Goal: Ask a question

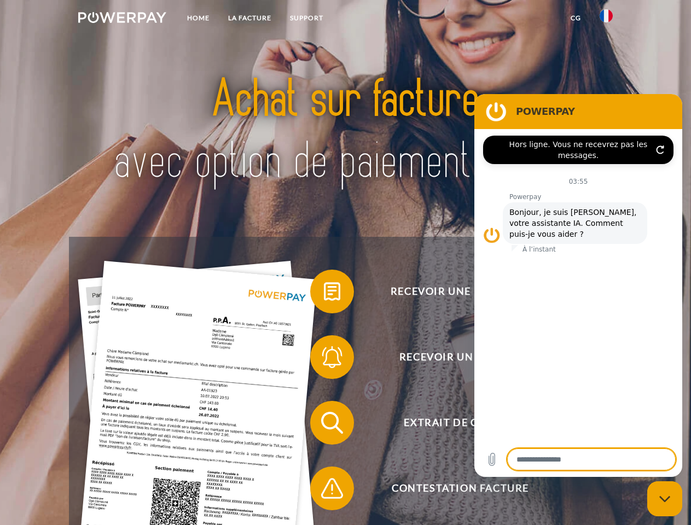
click at [122, 19] on img at bounding box center [122, 17] width 88 height 11
click at [606, 19] on img at bounding box center [605, 15] width 13 height 13
click at [575, 18] on link "CG" at bounding box center [575, 18] width 29 height 20
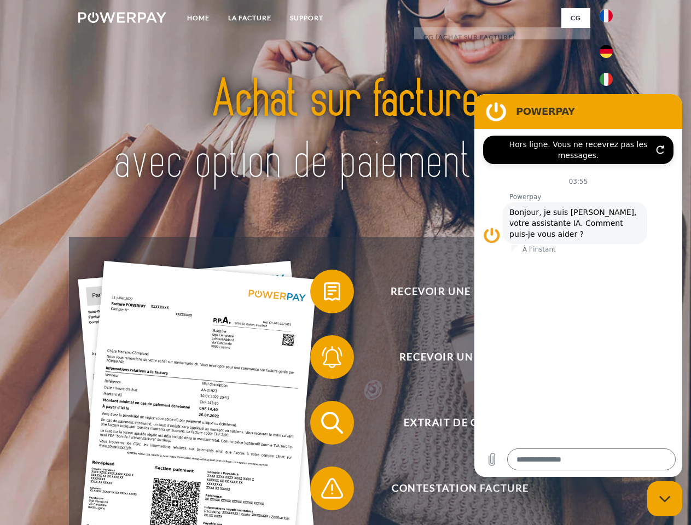
click at [324, 294] on span at bounding box center [315, 291] width 55 height 55
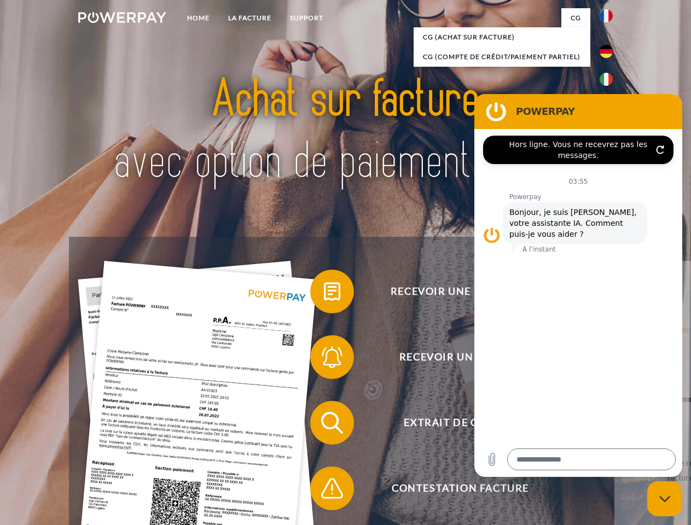
click at [324, 359] on span at bounding box center [315, 357] width 55 height 55
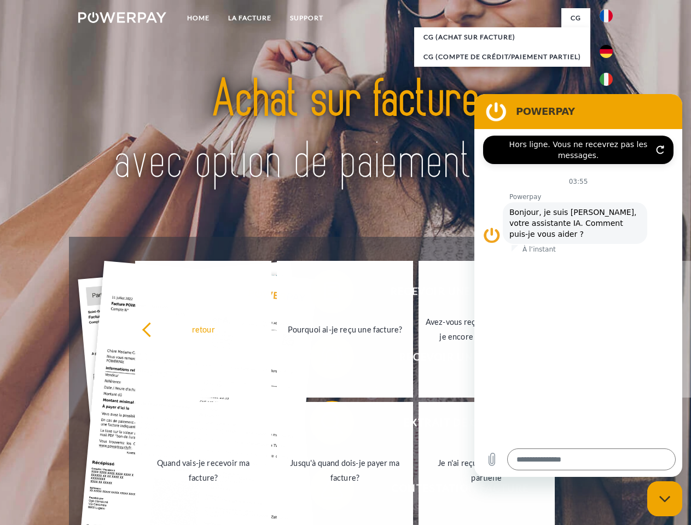
click at [324, 425] on link "Jusqu'à quand dois-je payer ma facture?" at bounding box center [345, 470] width 136 height 137
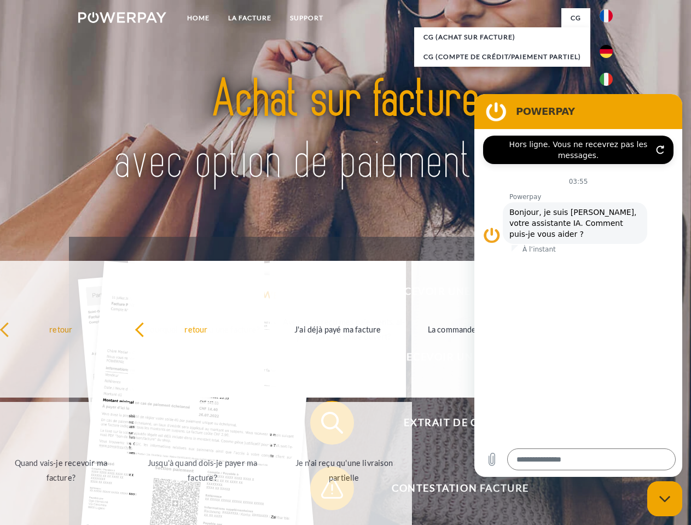
click at [324, 491] on span at bounding box center [315, 488] width 55 height 55
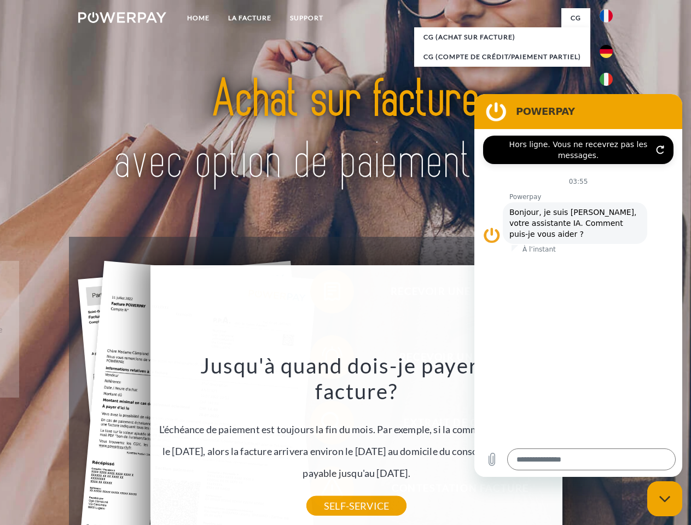
click at [664, 499] on icon "Fermer la fenêtre de messagerie" at bounding box center [664, 498] width 11 height 7
type textarea "*"
